Goal: Information Seeking & Learning: Learn about a topic

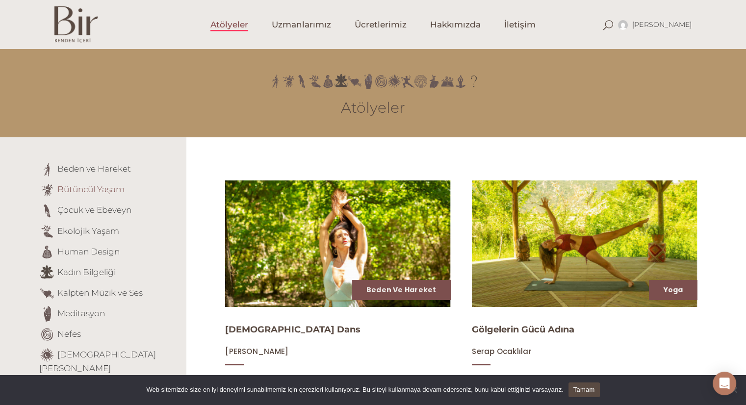
click at [103, 187] on link "Bütüncül Yaşam" at bounding box center [90, 189] width 67 height 10
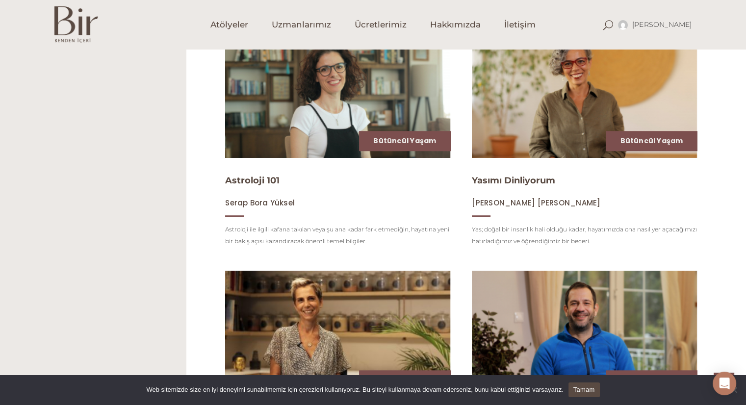
scroll to position [1122, 0]
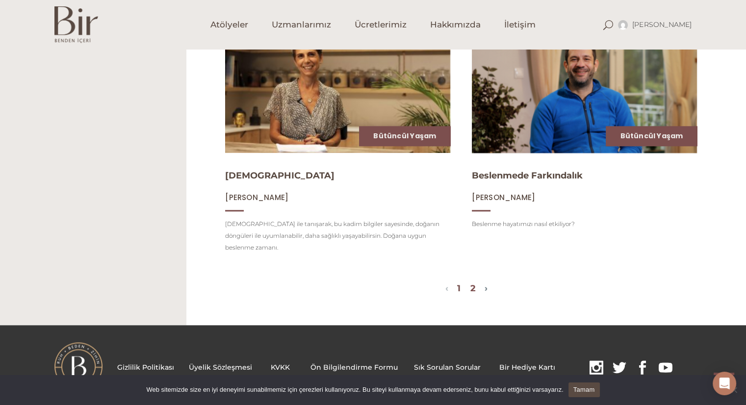
click at [476, 283] on link "2" at bounding box center [472, 288] width 5 height 11
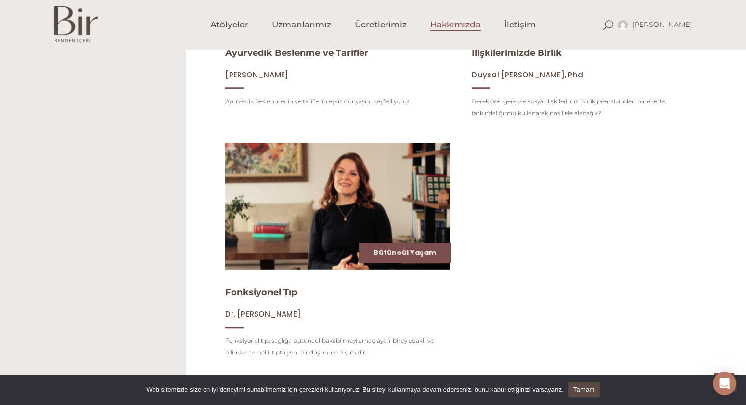
scroll to position [155, 0]
